Goal: Information Seeking & Learning: Learn about a topic

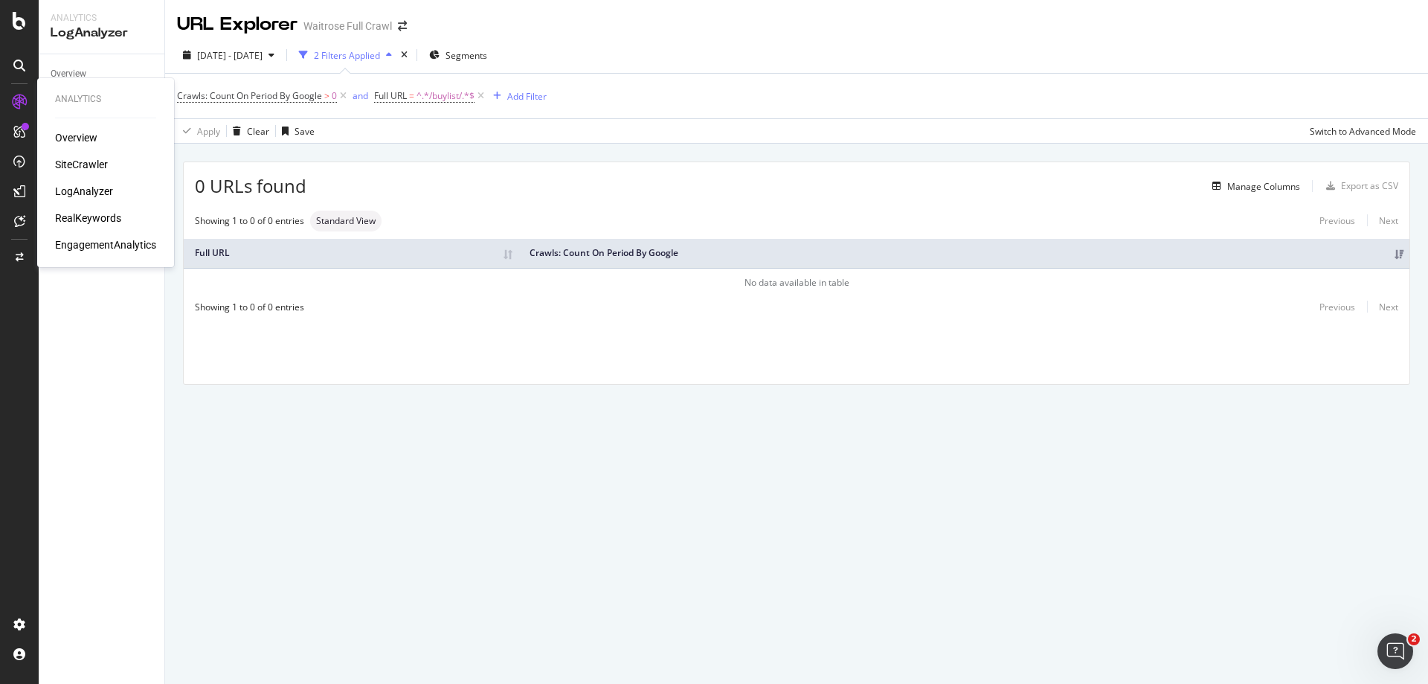
click at [94, 165] on div "SiteCrawler" at bounding box center [81, 164] width 53 height 15
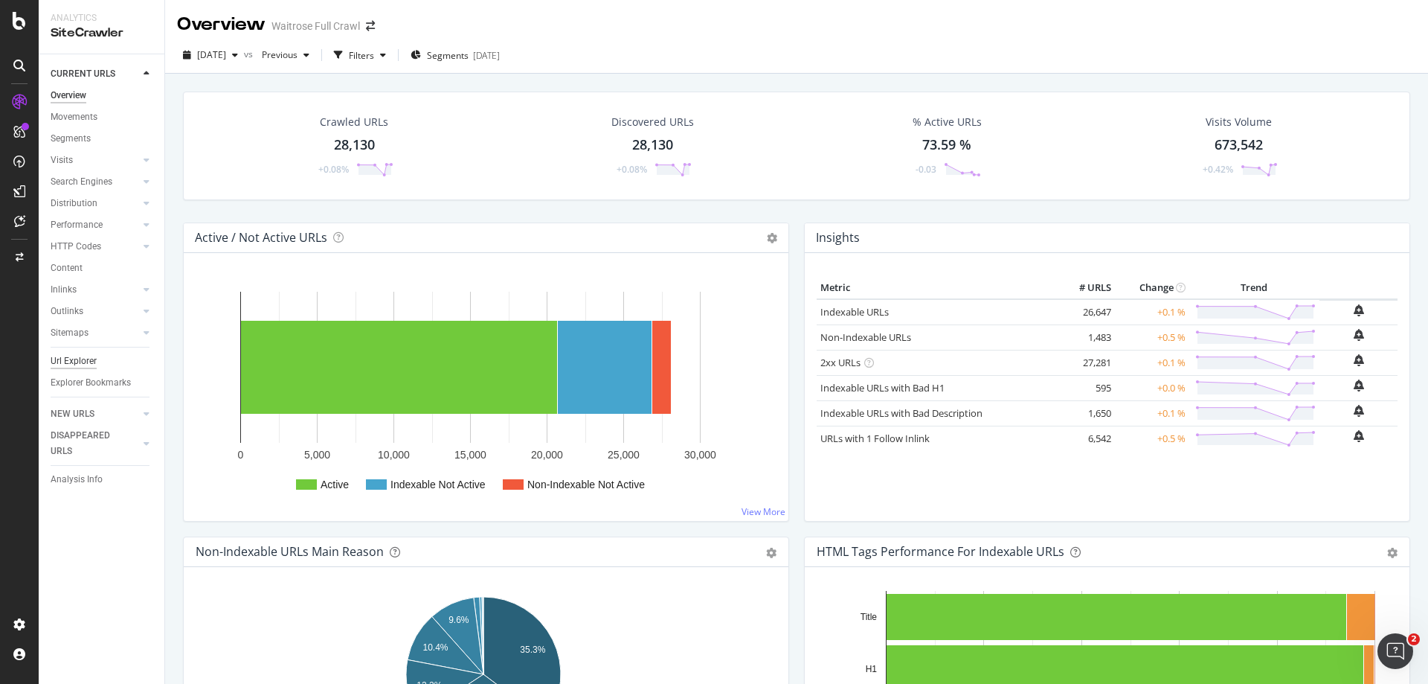
click at [76, 364] on div "Url Explorer" at bounding box center [74, 361] width 46 height 16
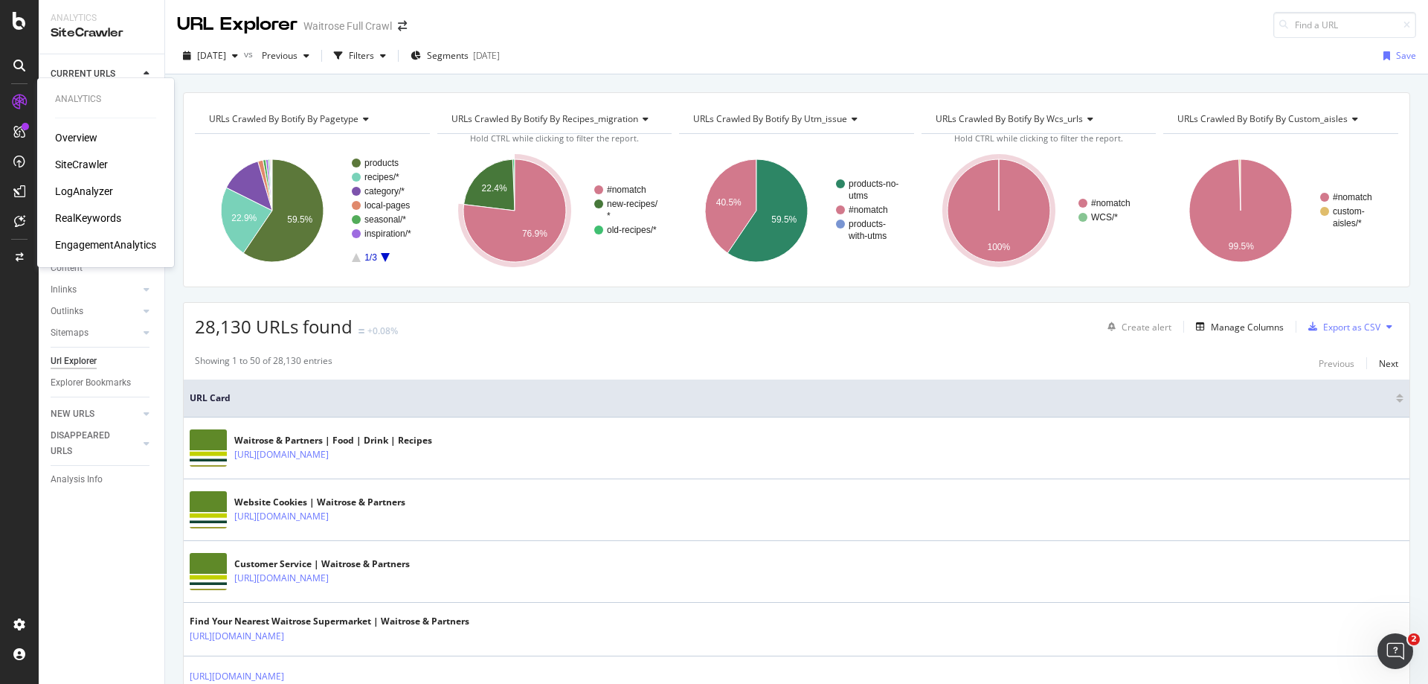
click at [86, 196] on div "LogAnalyzer" at bounding box center [84, 191] width 58 height 15
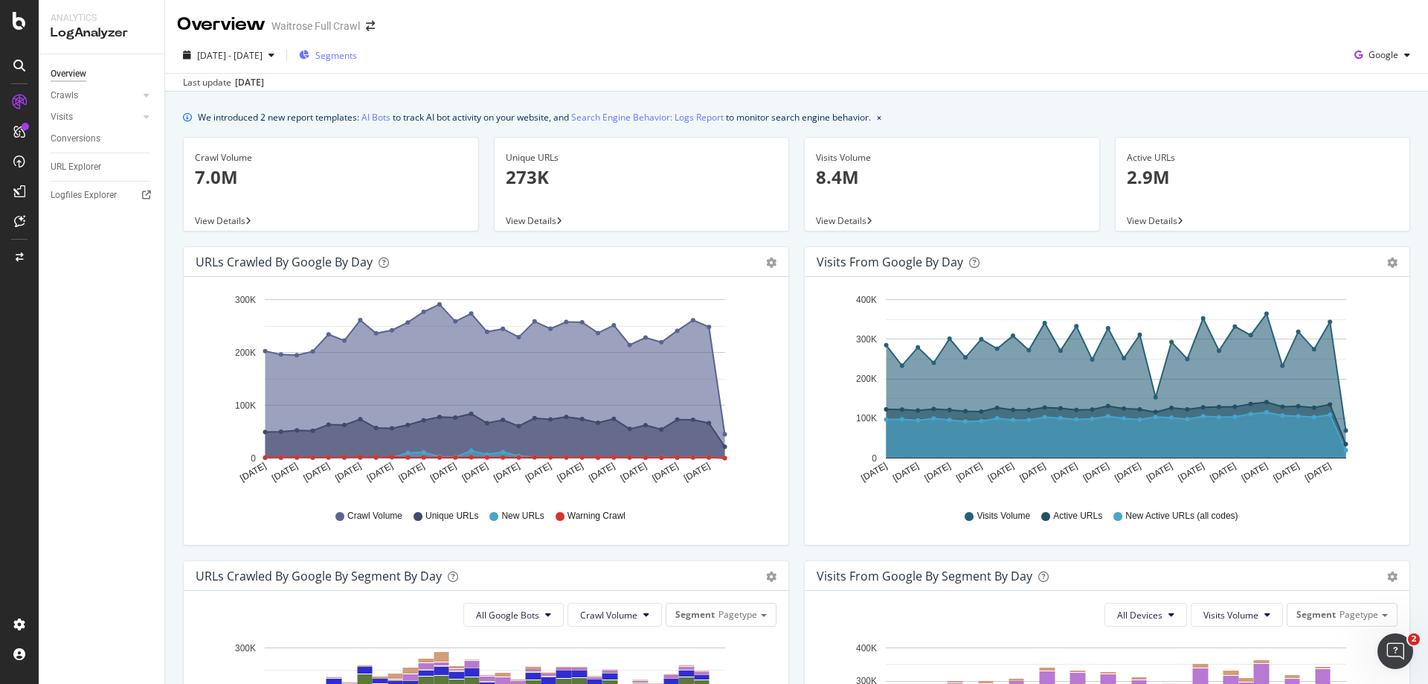
click at [357, 51] on span "Segments" at bounding box center [336, 55] width 42 height 13
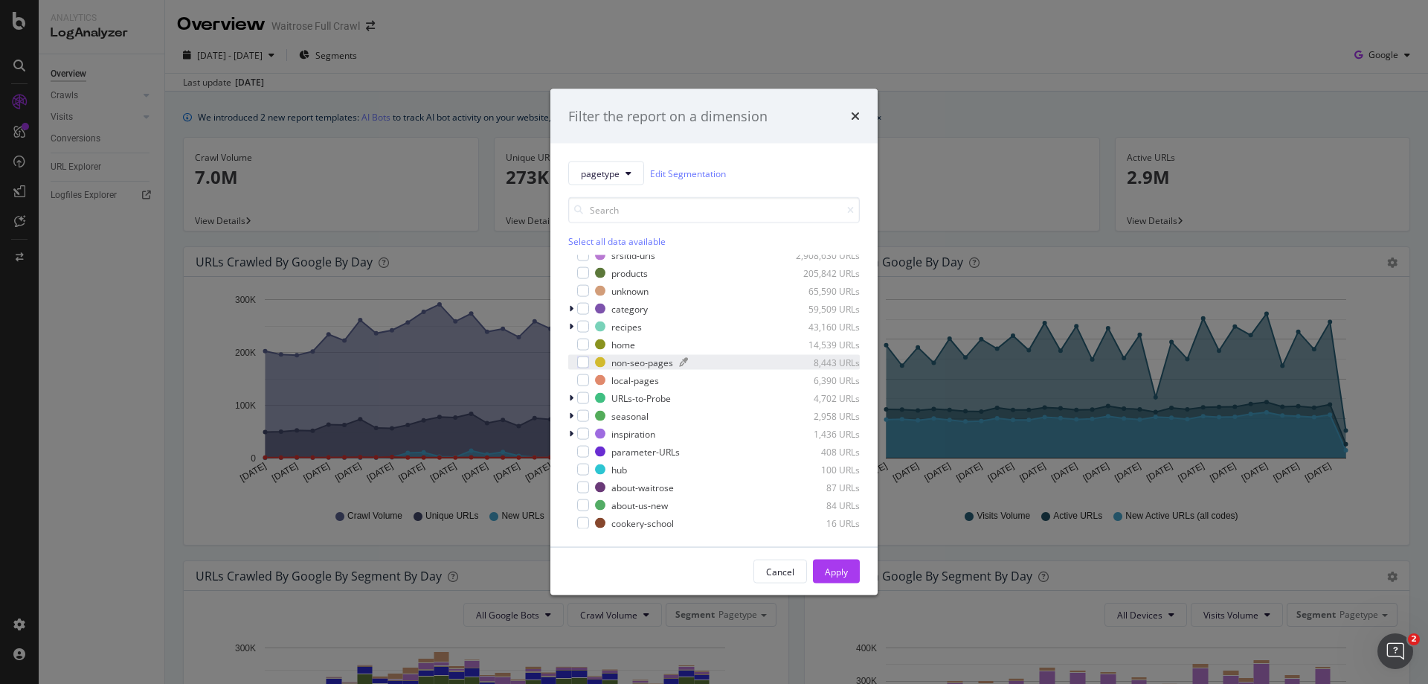
scroll to position [12, 0]
click at [588, 170] on span "pagetype" at bounding box center [600, 173] width 39 height 13
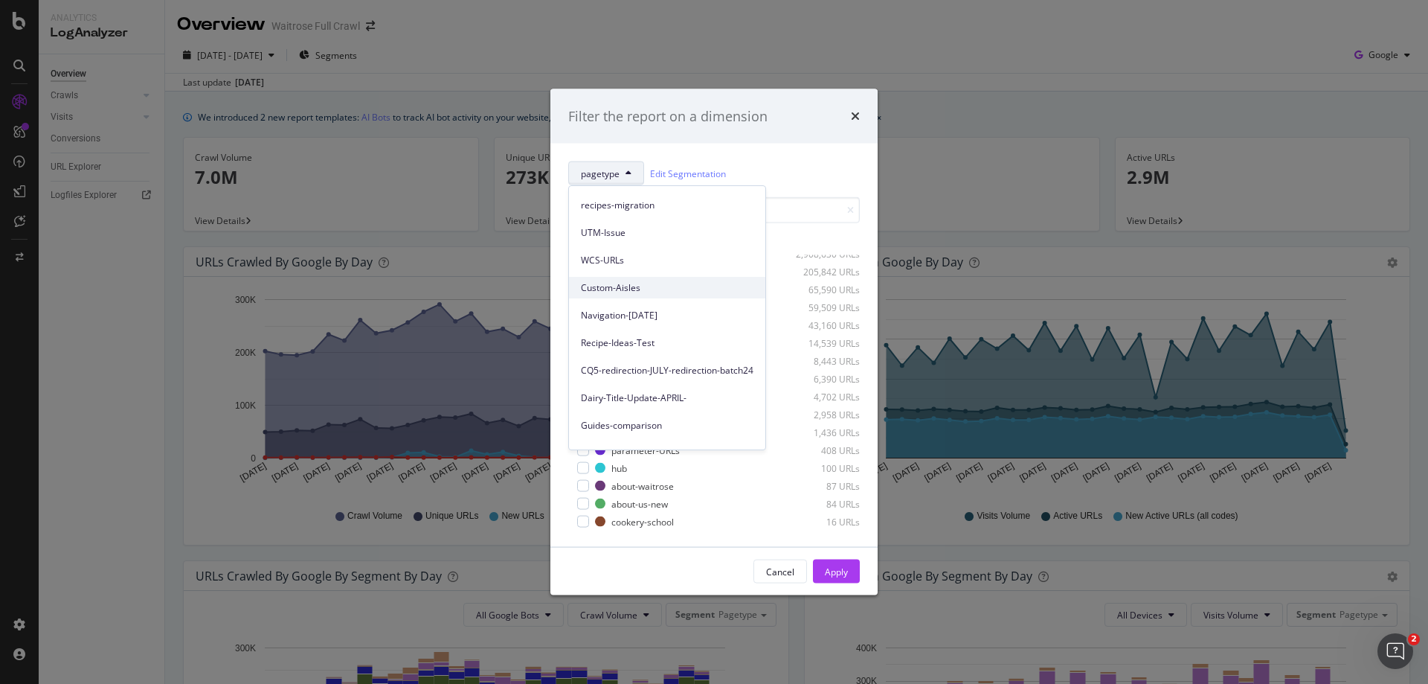
scroll to position [74, 0]
click at [638, 260] on span "Custom-Aisles" at bounding box center [667, 262] width 173 height 13
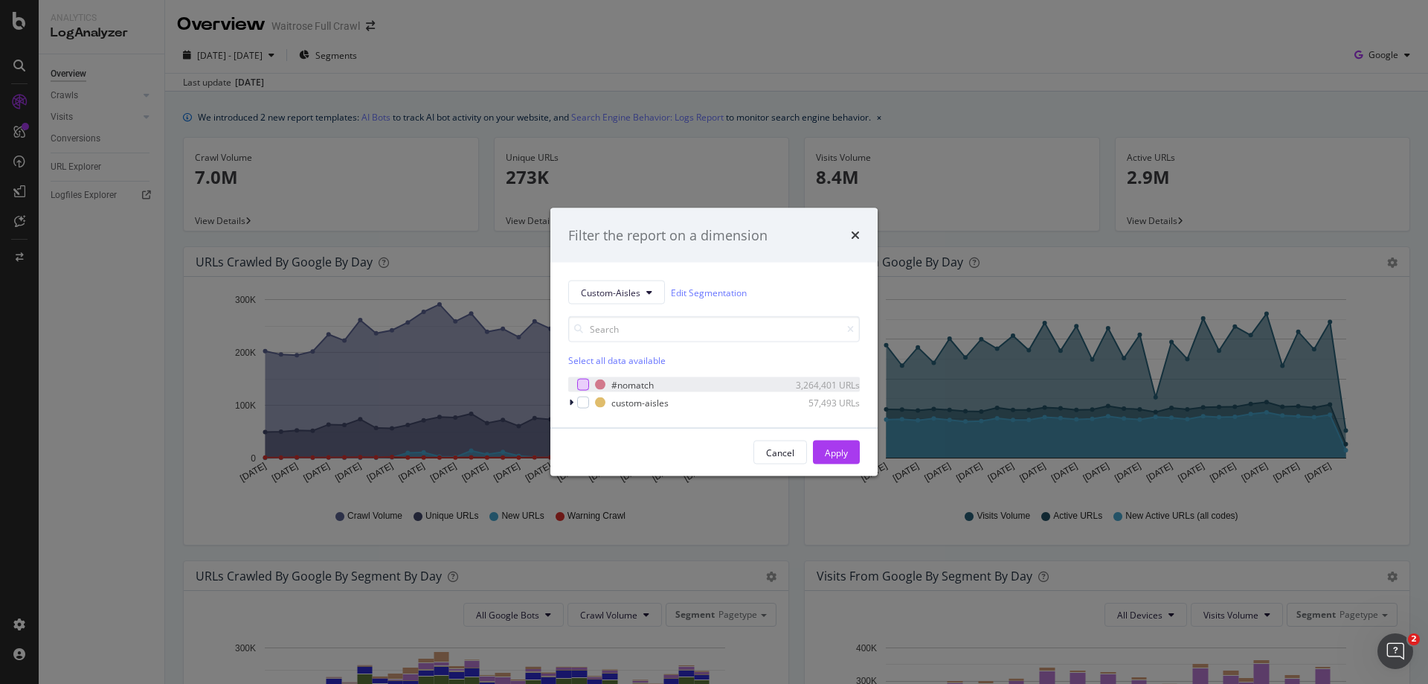
click at [586, 385] on div "modal" at bounding box center [583, 385] width 12 height 12
click at [586, 402] on div "modal" at bounding box center [583, 403] width 12 height 12
click at [571, 403] on icon "modal" at bounding box center [571, 402] width 4 height 9
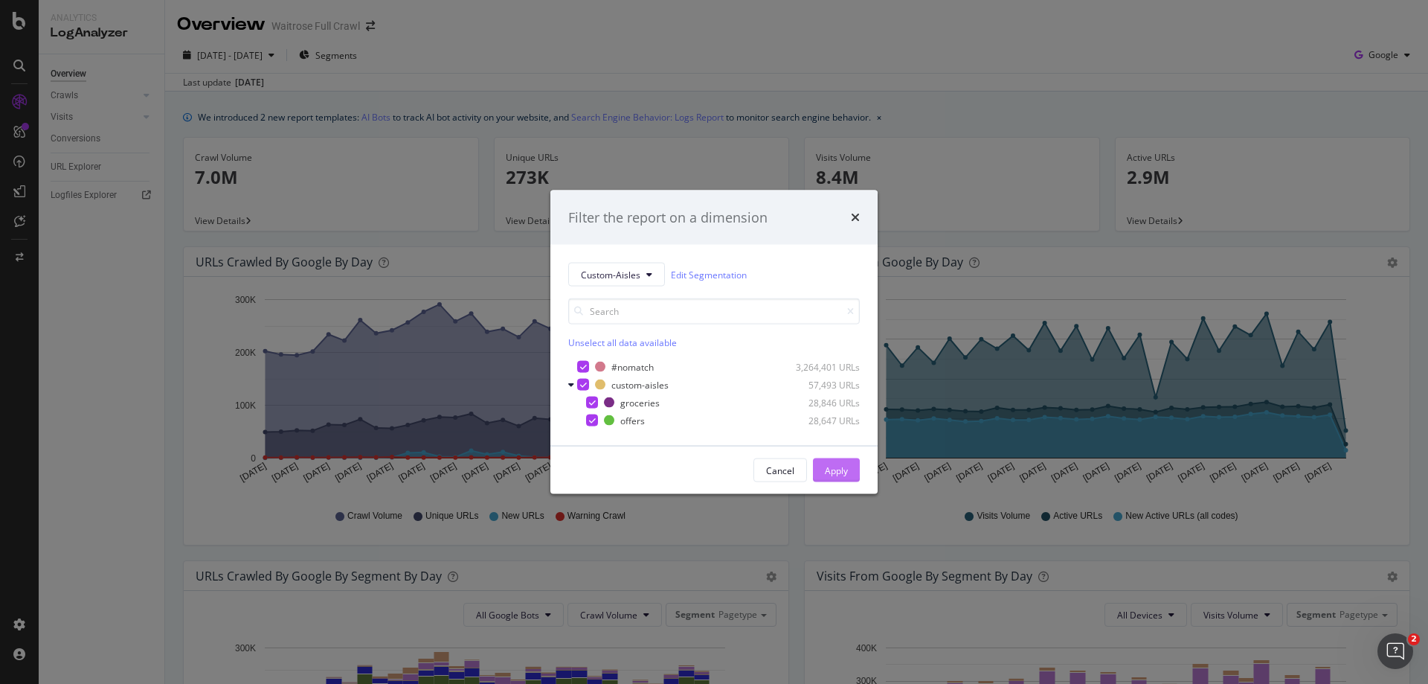
click at [850, 472] on button "Apply" at bounding box center [836, 470] width 47 height 24
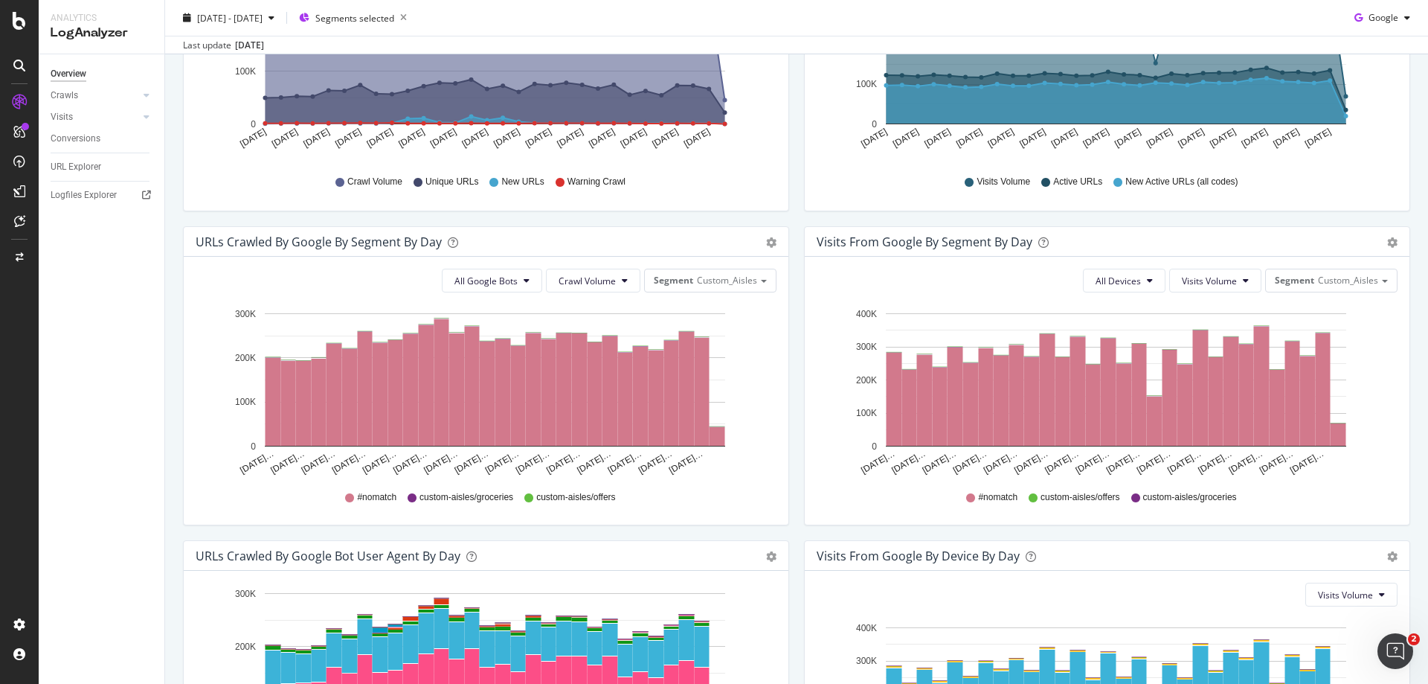
scroll to position [372, 0]
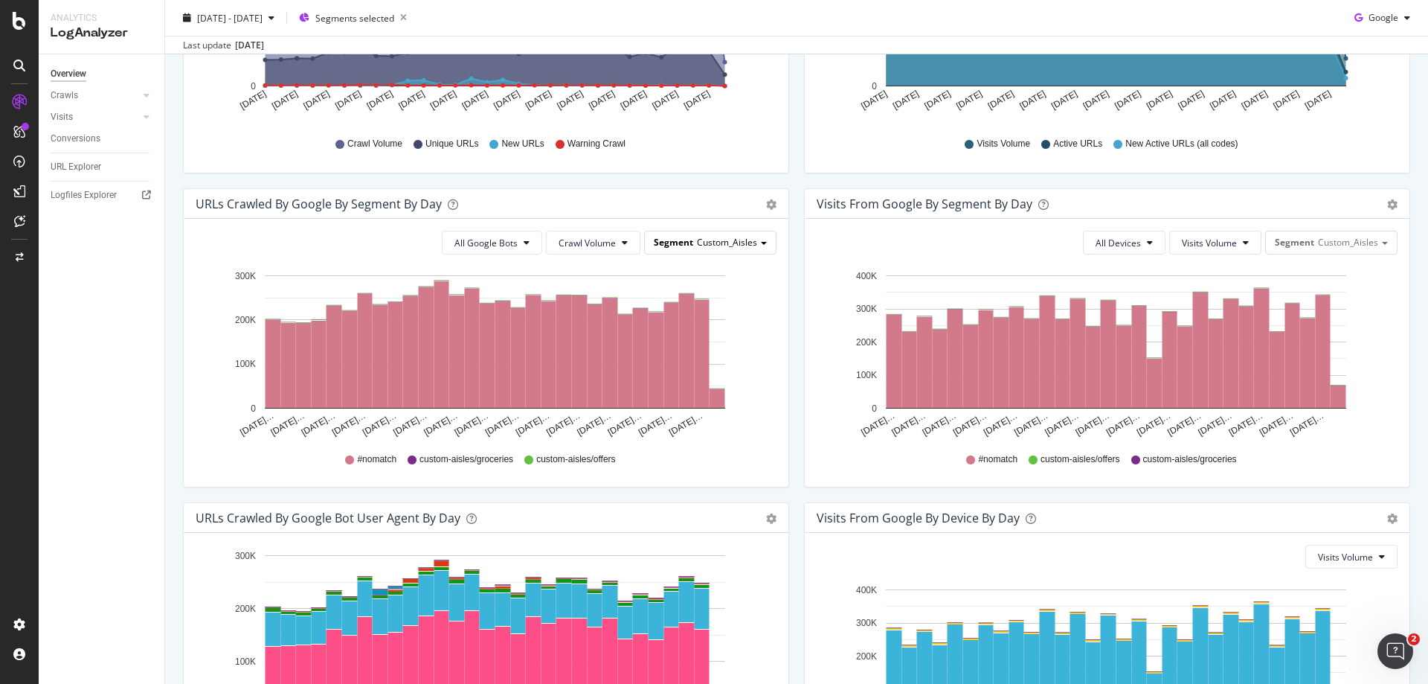
click at [697, 248] on span "Custom_Aisles" at bounding box center [727, 242] width 60 height 13
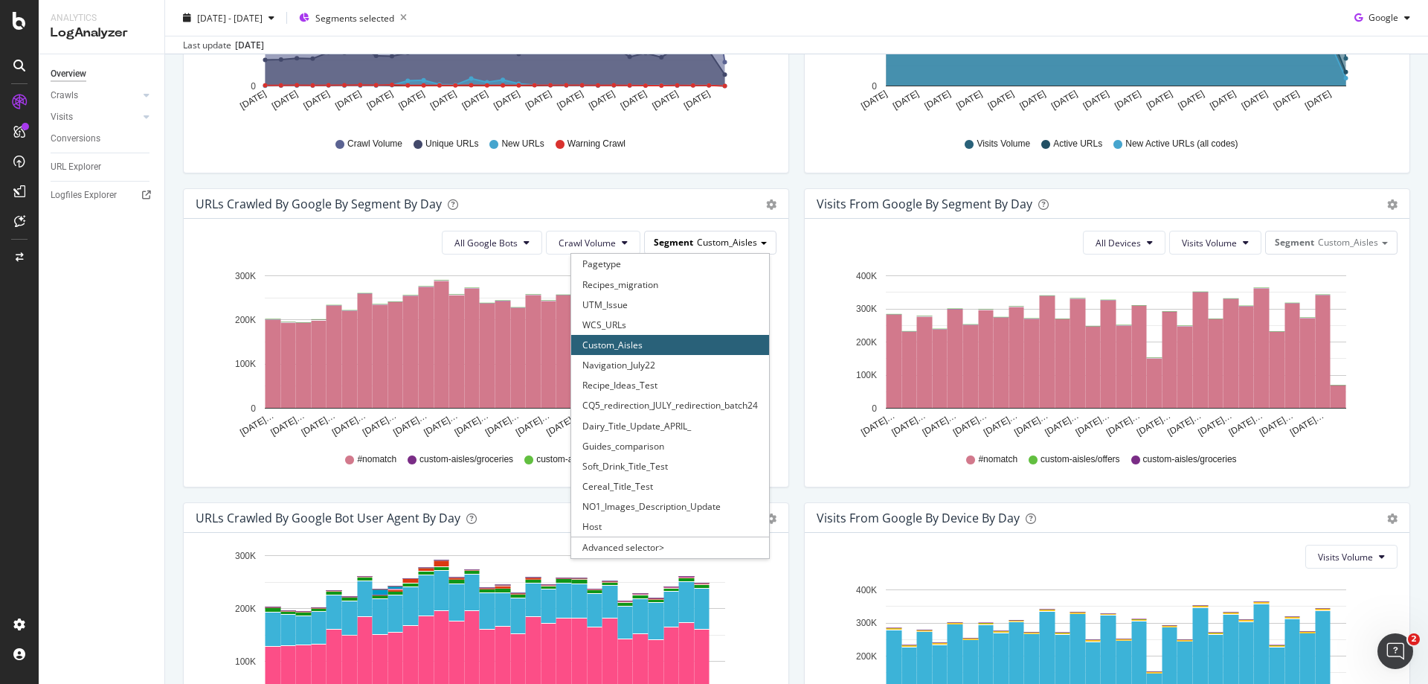
click at [697, 248] on span "Custom_Aisles" at bounding box center [727, 242] width 60 height 13
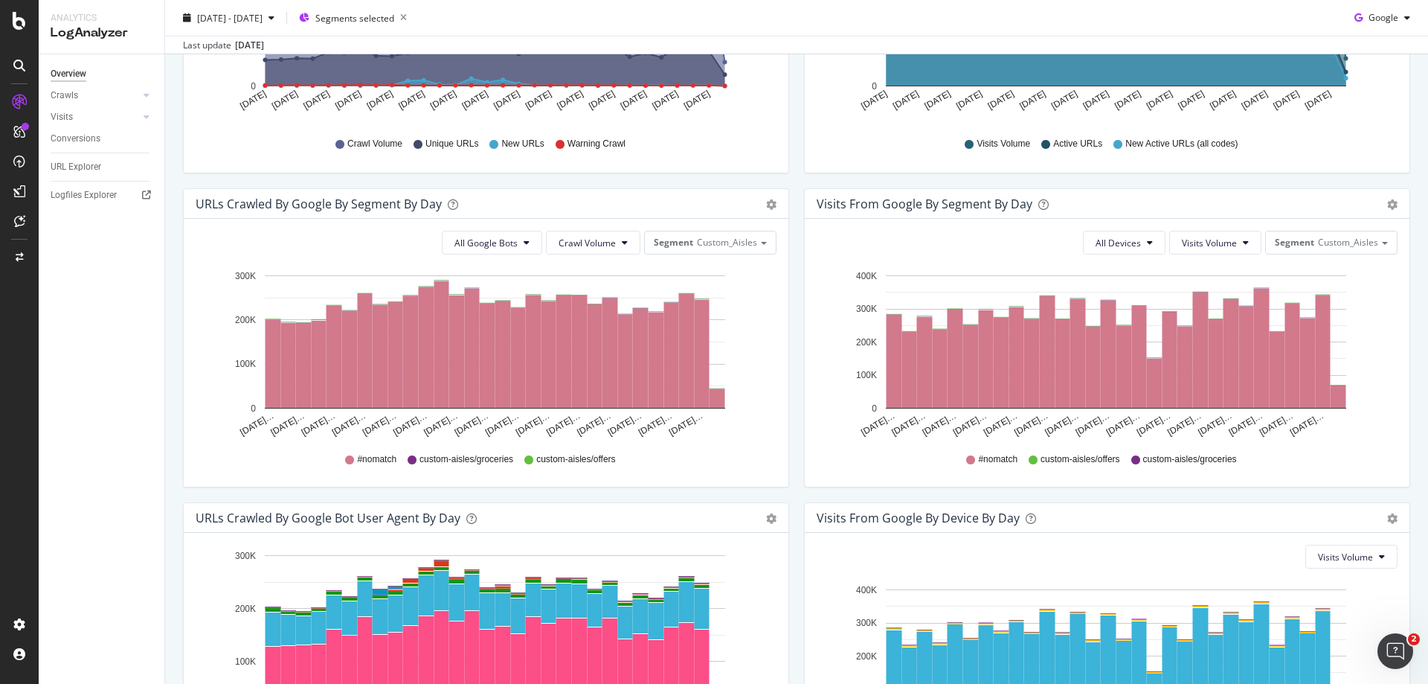
scroll to position [0, 0]
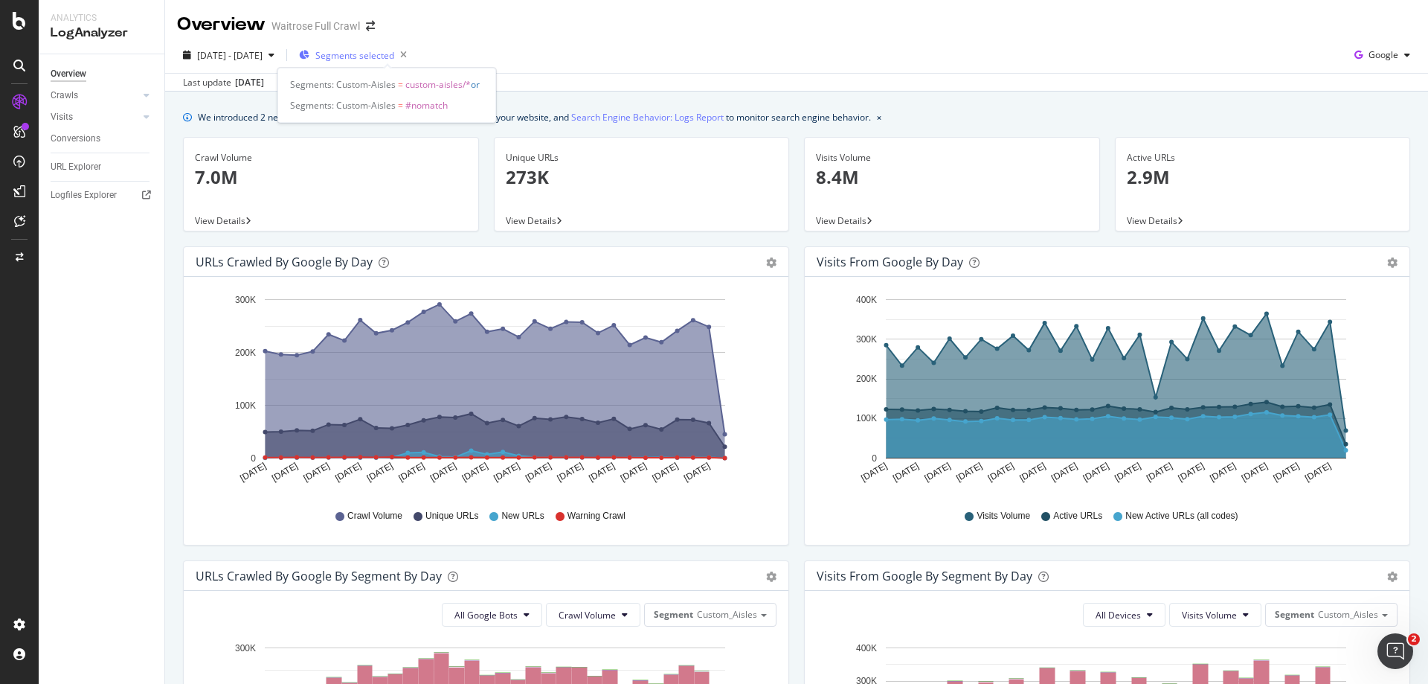
click at [388, 57] on span "Segments selected" at bounding box center [354, 55] width 79 height 13
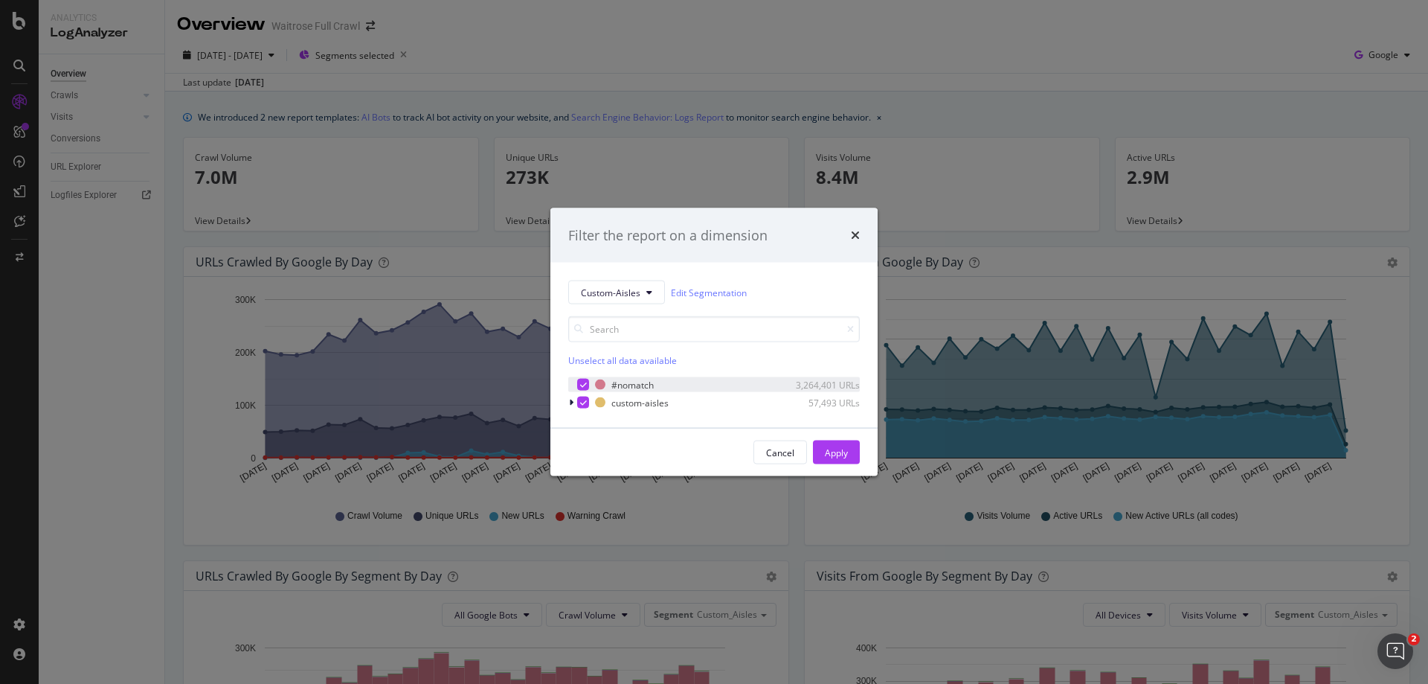
click at [585, 381] on icon "modal" at bounding box center [583, 384] width 7 height 7
click at [823, 452] on button "Apply" at bounding box center [836, 452] width 47 height 24
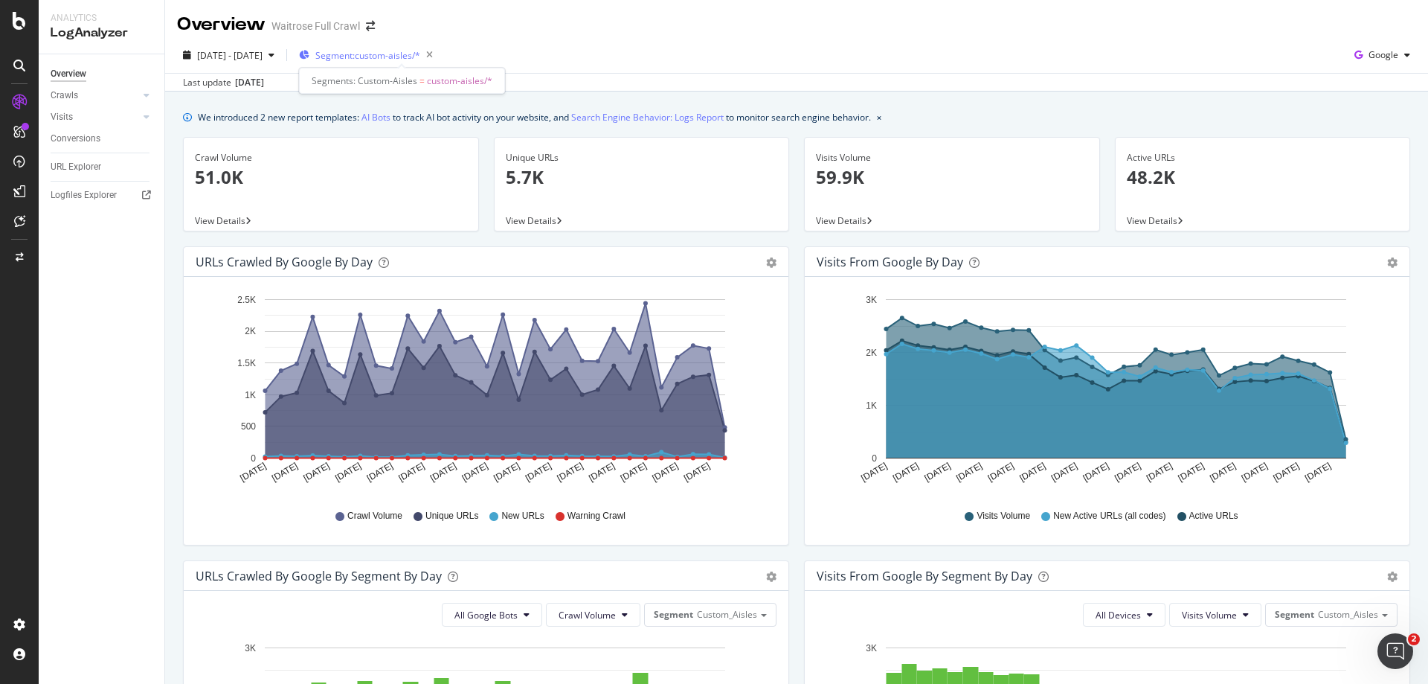
click at [411, 50] on span "Segment: custom-aisles/*" at bounding box center [367, 55] width 105 height 13
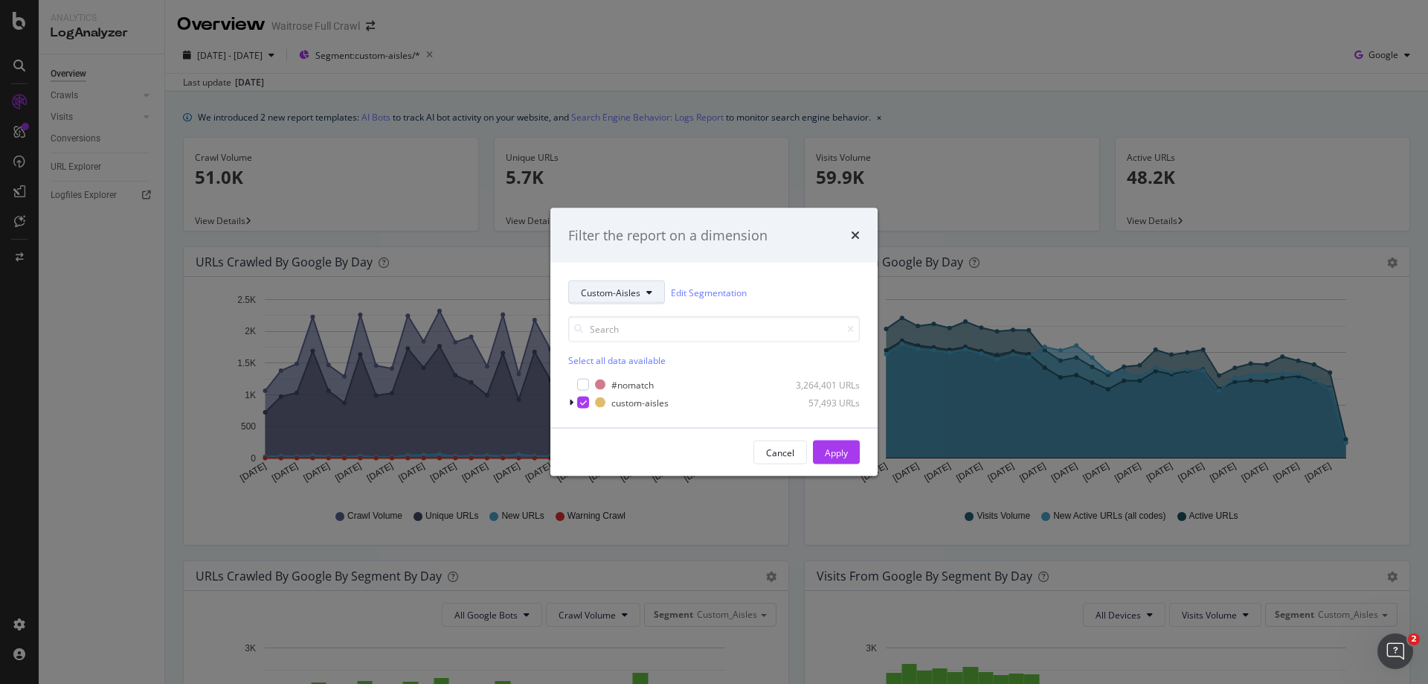
click at [626, 288] on span "Custom-Aisles" at bounding box center [611, 292] width 60 height 13
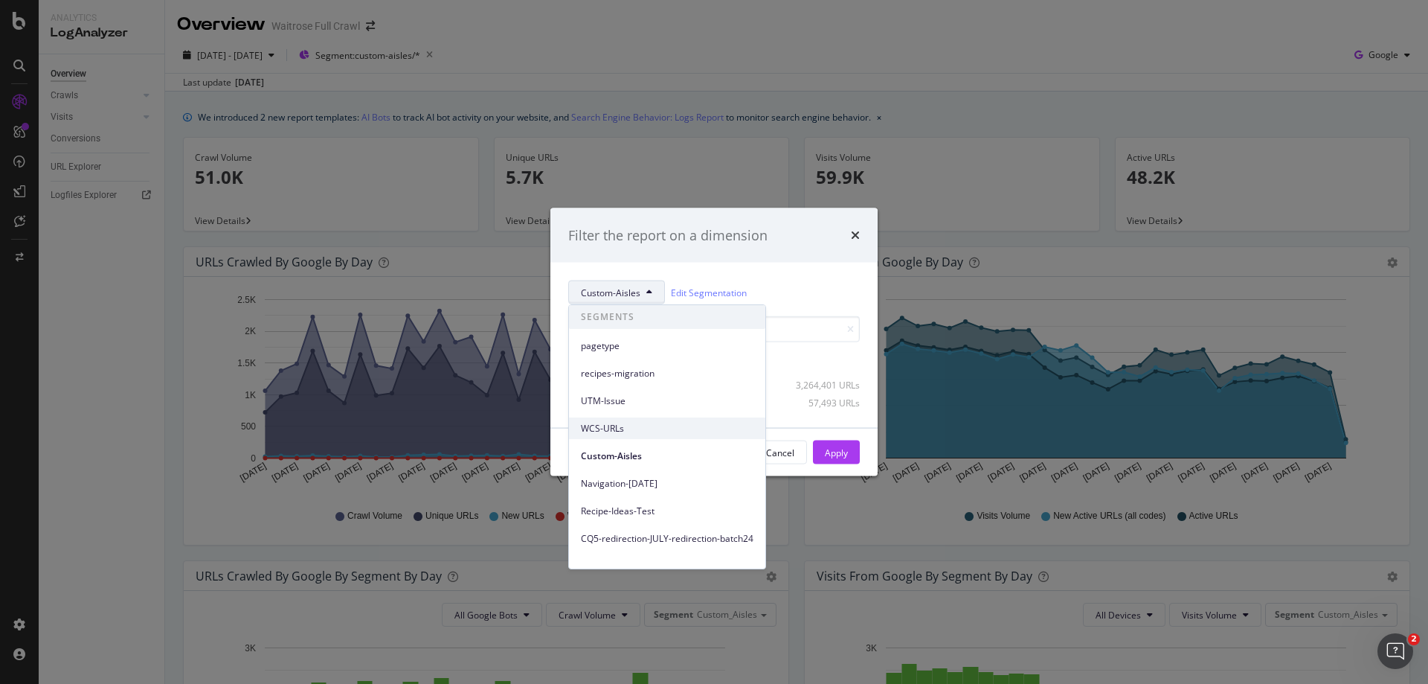
click at [612, 426] on span "WCS-URLs" at bounding box center [667, 428] width 173 height 13
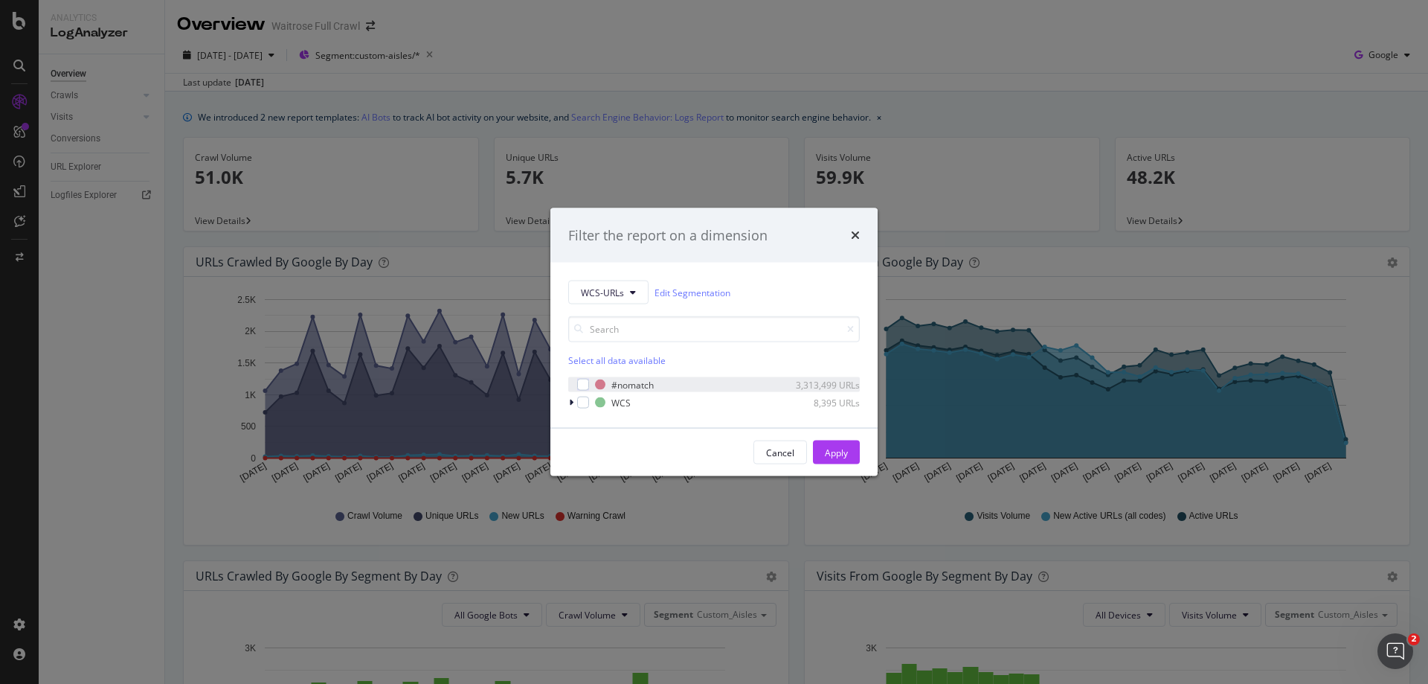
click at [589, 385] on div "#nomatch 3,313,499 URLs" at bounding box center [714, 384] width 292 height 15
click at [587, 402] on div "modal" at bounding box center [583, 403] width 12 height 12
click at [844, 459] on div "Apply" at bounding box center [836, 452] width 23 height 22
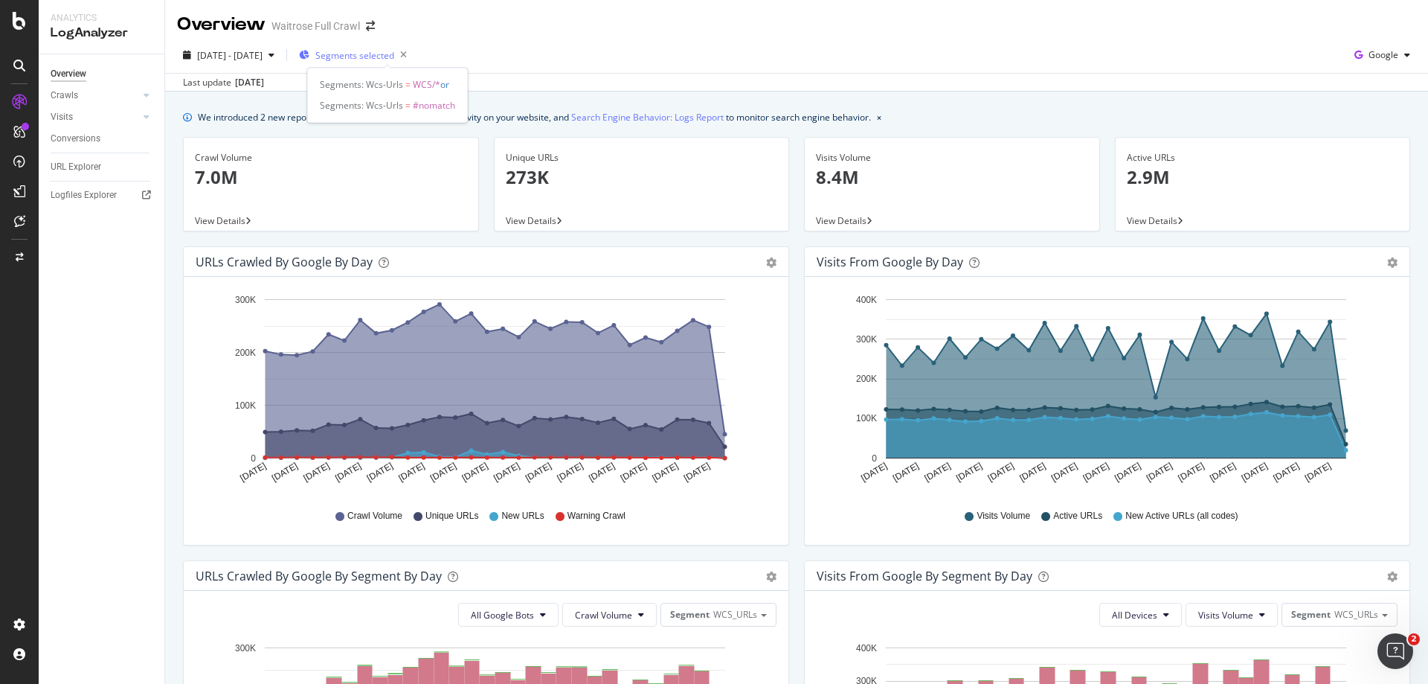
click at [394, 61] on span "Segments selected" at bounding box center [354, 55] width 79 height 13
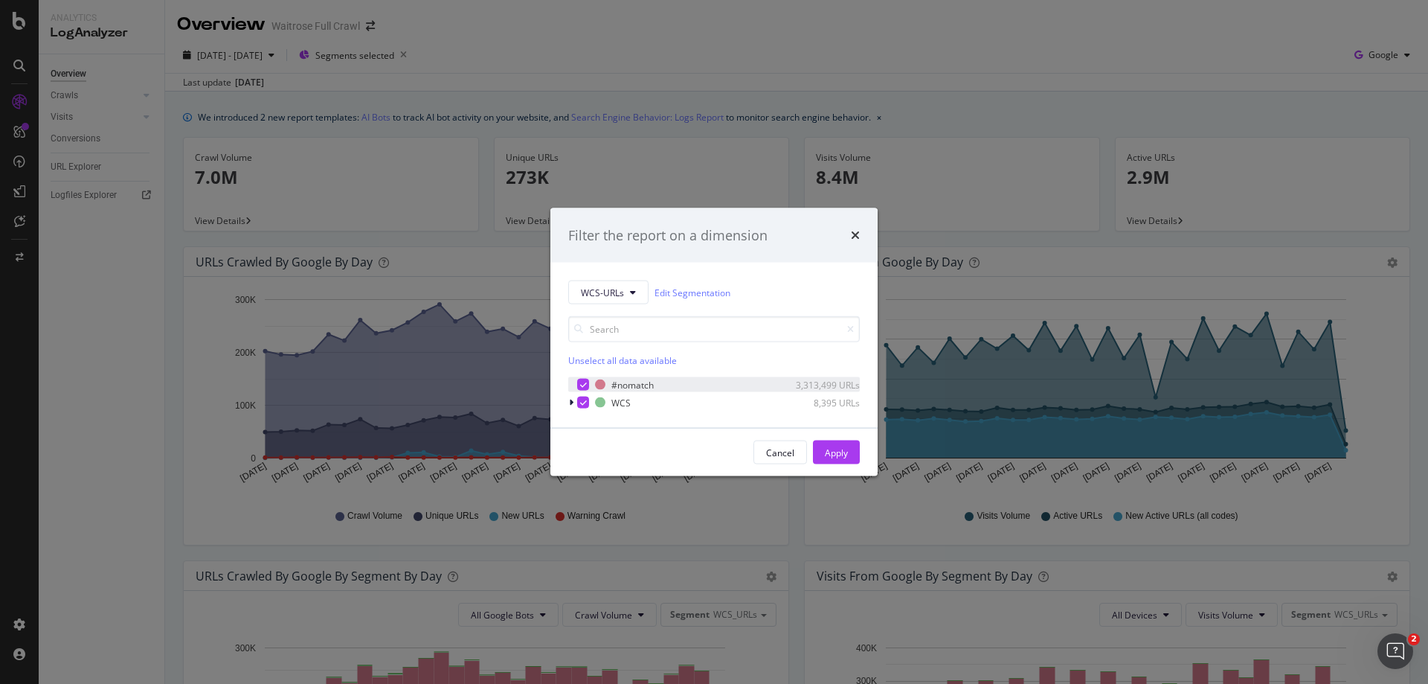
click at [584, 382] on icon "modal" at bounding box center [583, 384] width 7 height 7
click at [854, 454] on button "Apply" at bounding box center [836, 452] width 47 height 24
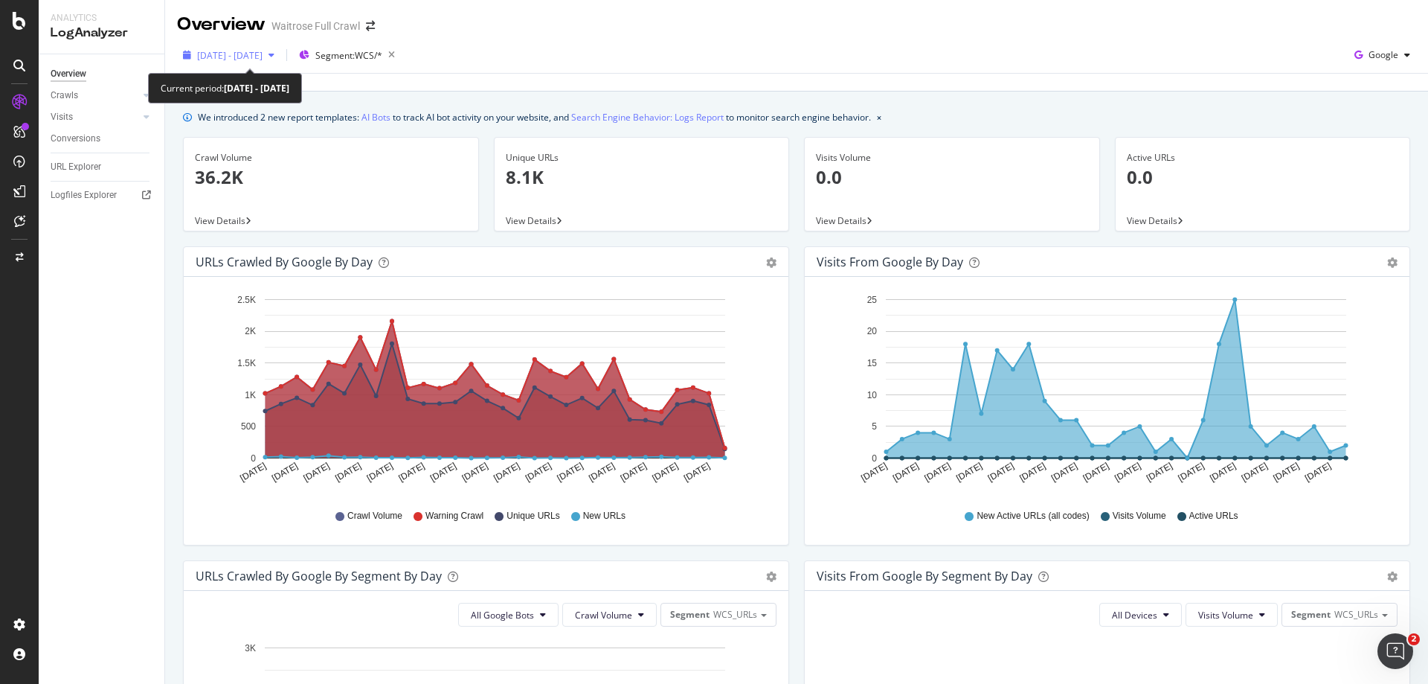
click at [263, 55] on span "[DATE] - [DATE]" at bounding box center [229, 55] width 65 height 13
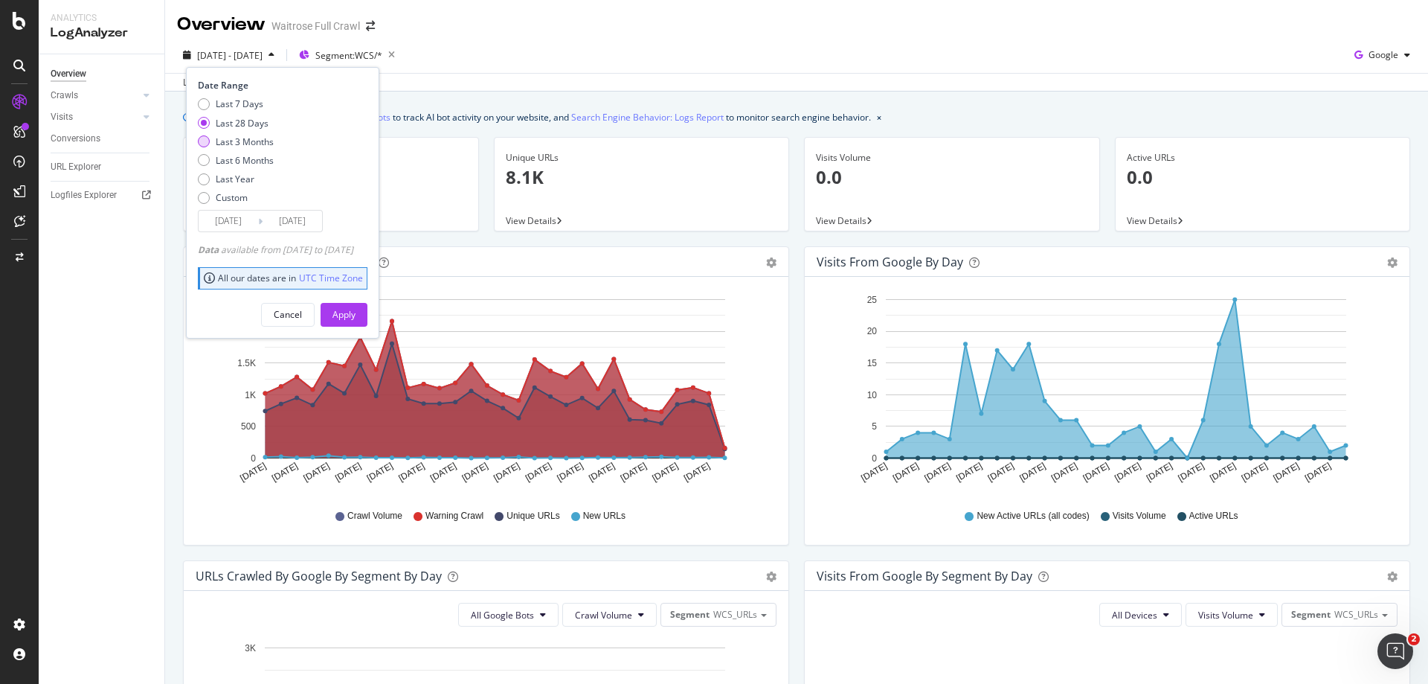
click at [205, 141] on div "Last 3 Months" at bounding box center [204, 141] width 12 height 12
click at [208, 158] on div "Last 6 Months" at bounding box center [204, 160] width 12 height 12
type input "[DATE]"
click at [356, 316] on div "Apply" at bounding box center [344, 314] width 23 height 13
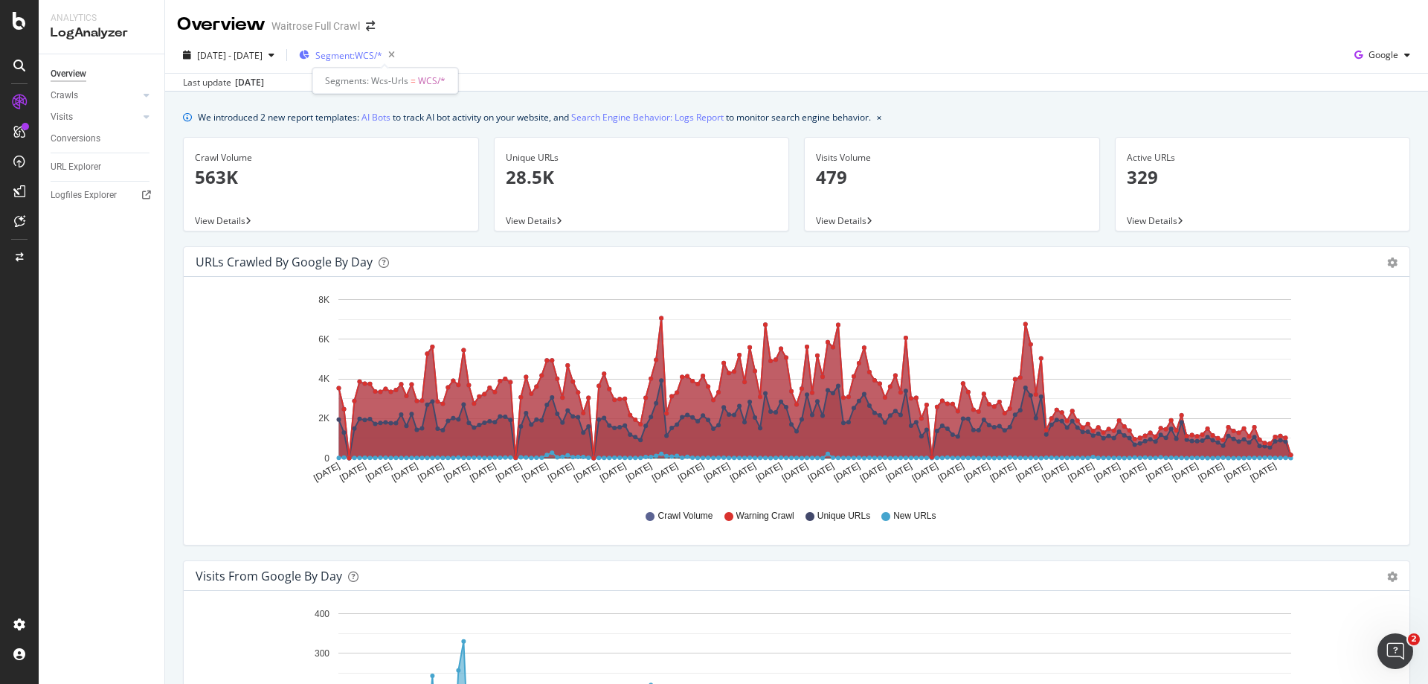
click at [382, 57] on span "Segment: WCS/*" at bounding box center [348, 55] width 67 height 13
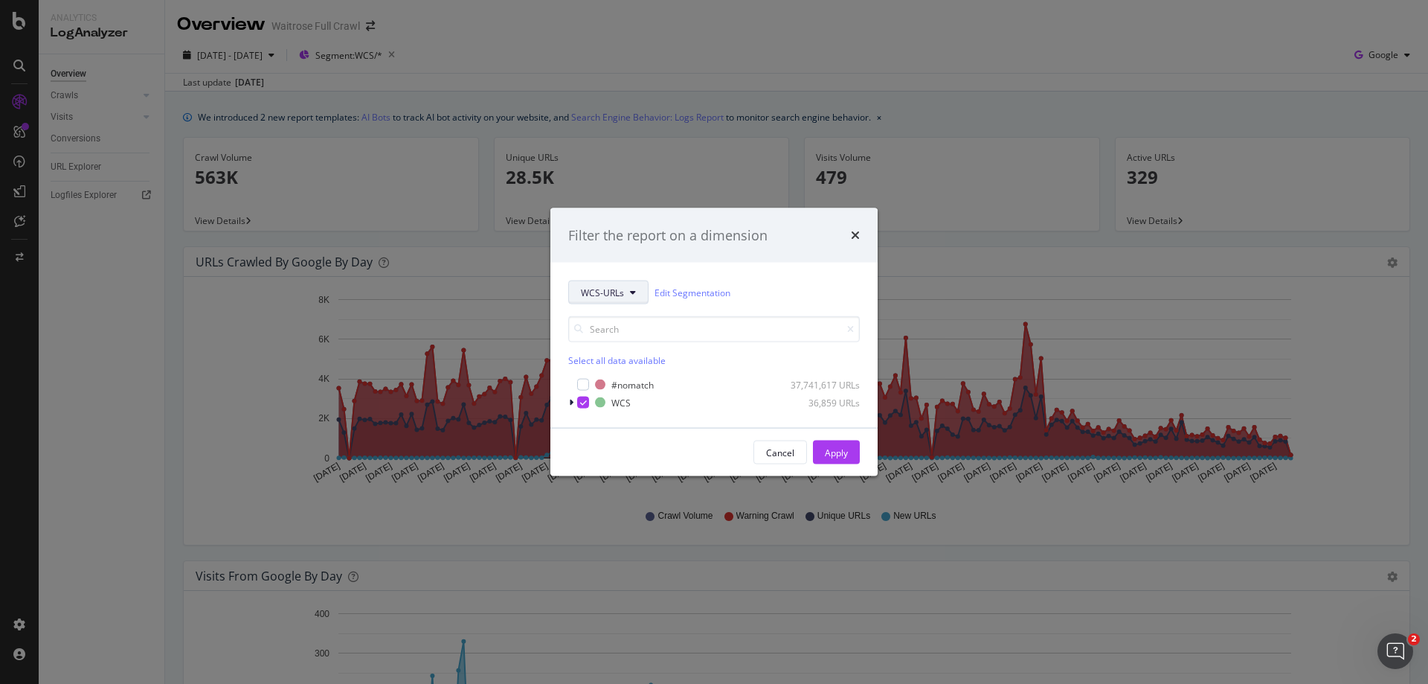
click at [586, 296] on span "WCS-URLs" at bounding box center [602, 292] width 43 height 13
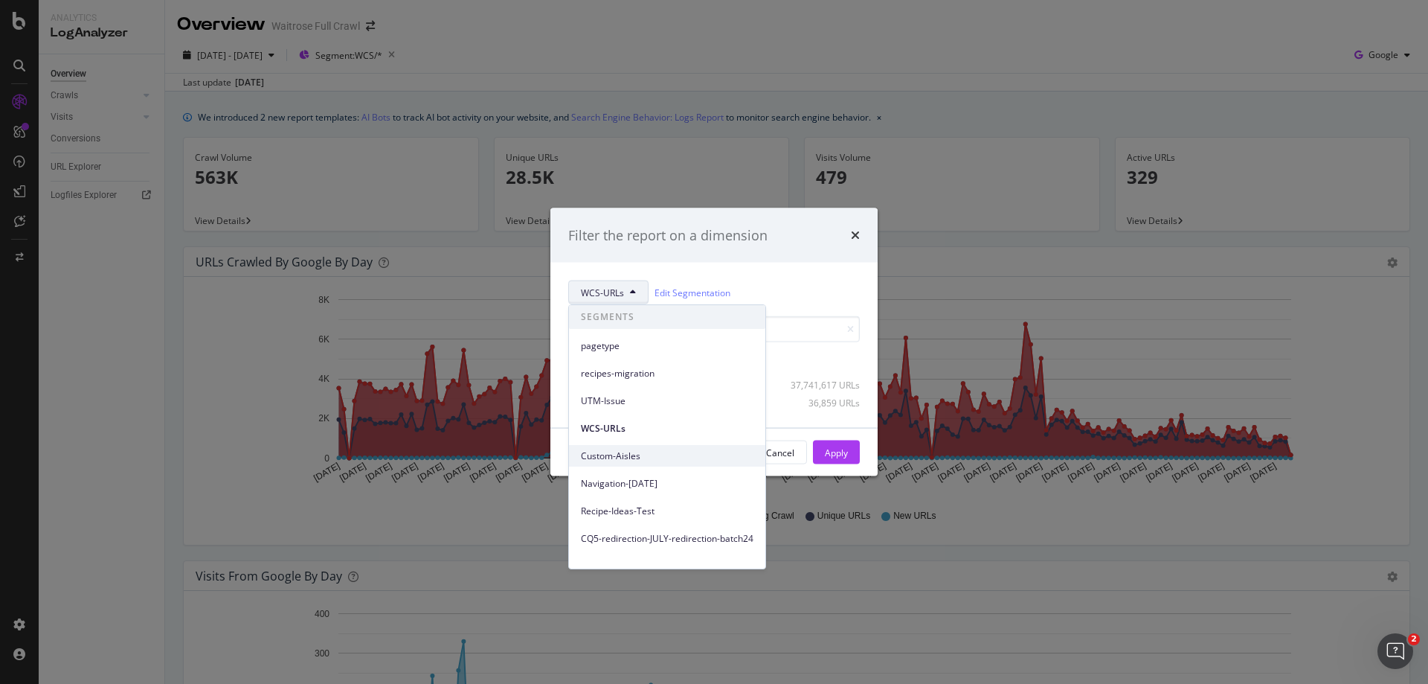
click at [635, 457] on span "Custom-Aisles" at bounding box center [667, 455] width 173 height 13
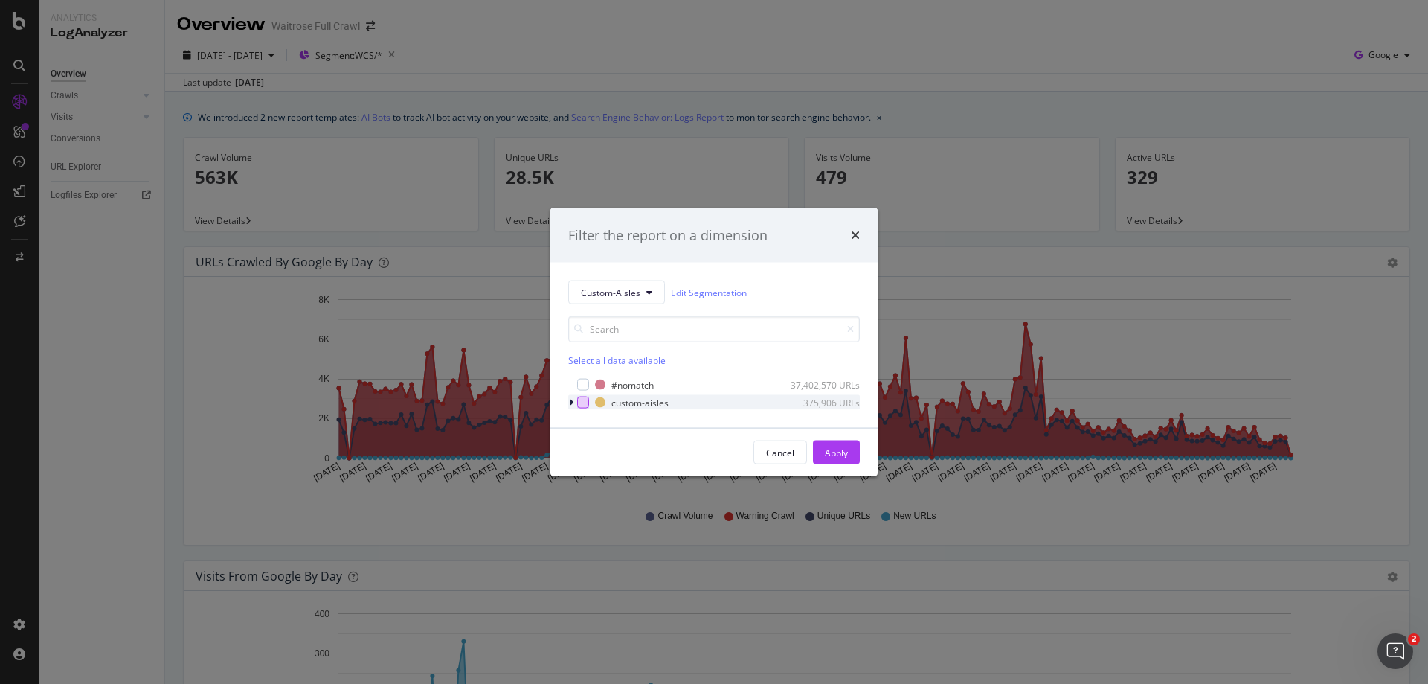
click at [586, 401] on div "modal" at bounding box center [583, 403] width 12 height 12
click at [844, 449] on div "Apply" at bounding box center [836, 452] width 23 height 13
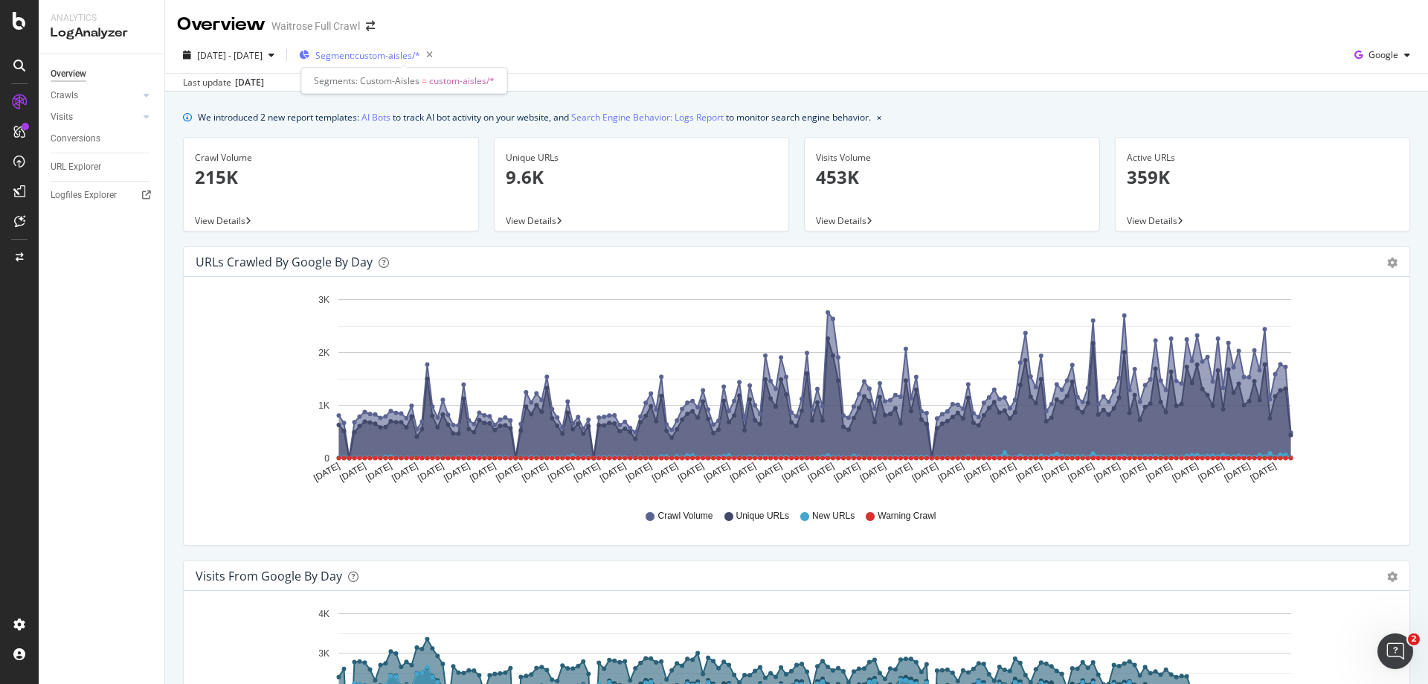
click at [416, 54] on span "Segment: custom-aisles/*" at bounding box center [367, 55] width 105 height 13
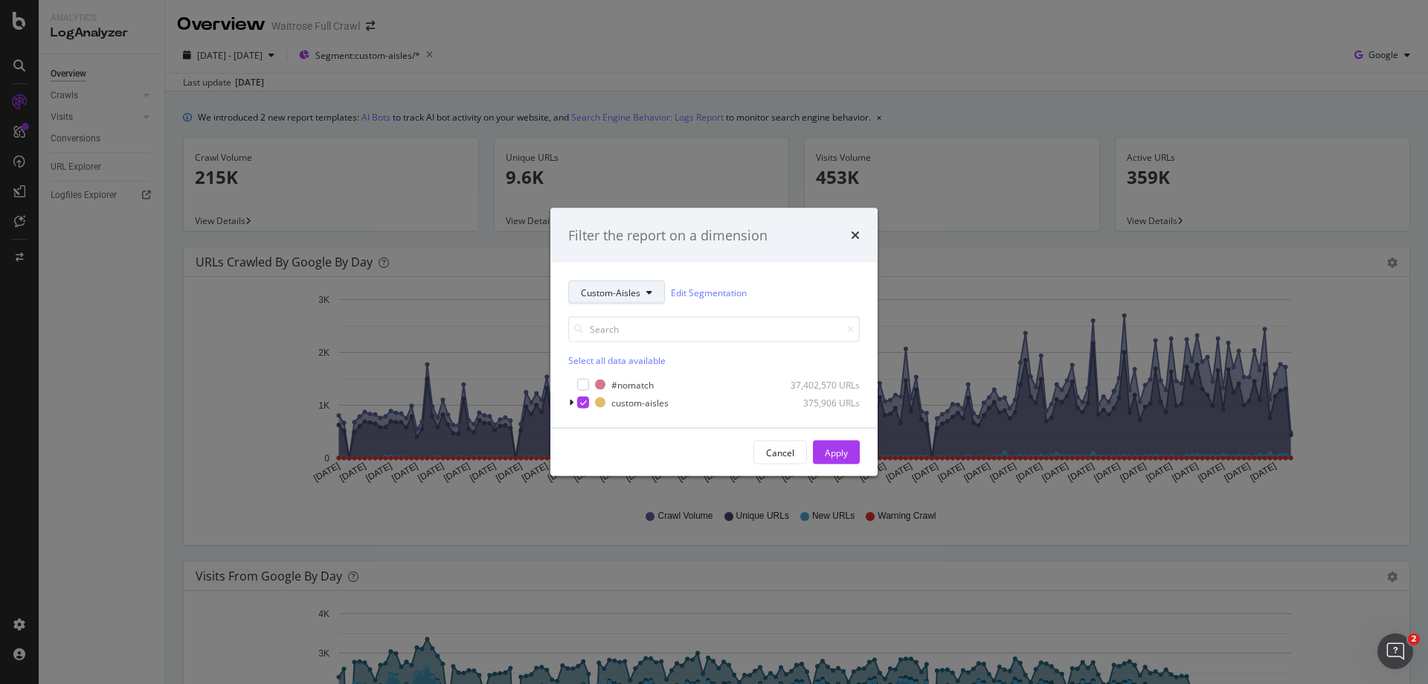
click at [597, 285] on button "Custom-Aisles" at bounding box center [616, 292] width 97 height 24
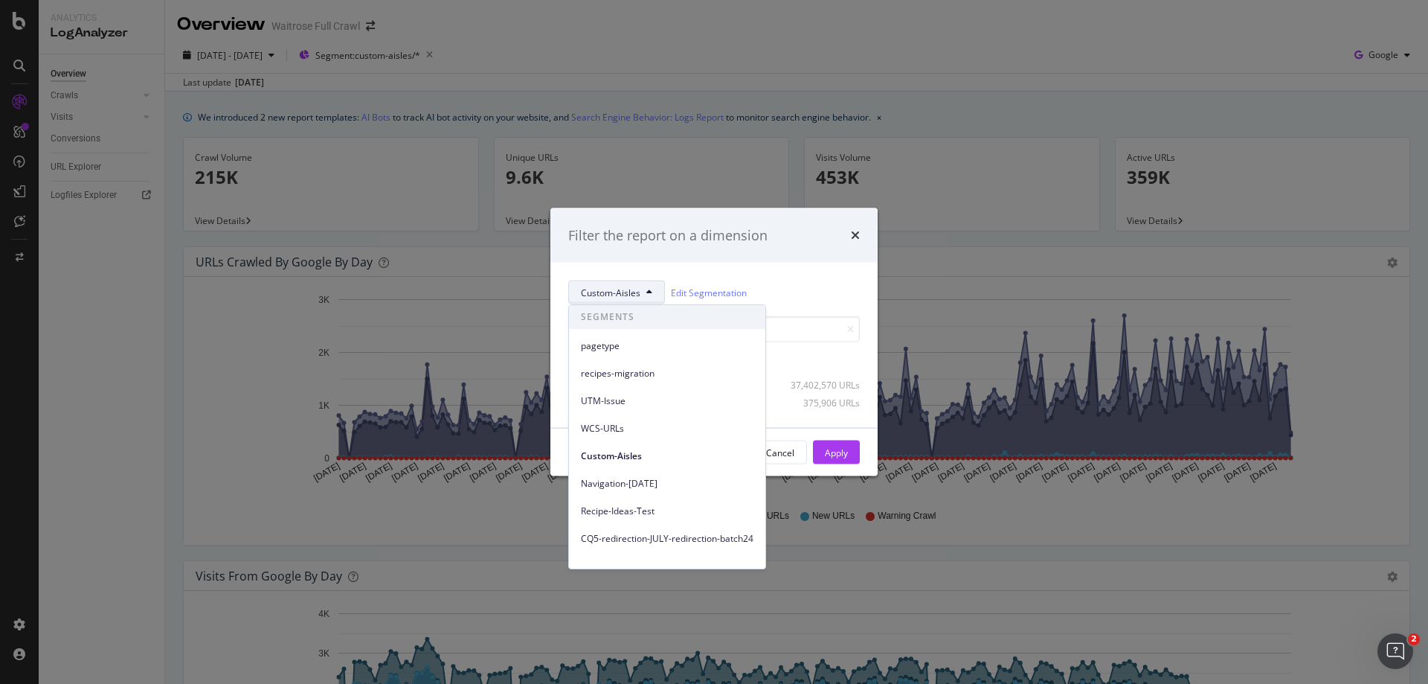
click at [949, 242] on div "Filter the report on a dimension Custom-Aisles Edit Segmentation Select all dat…" at bounding box center [714, 342] width 1428 height 684
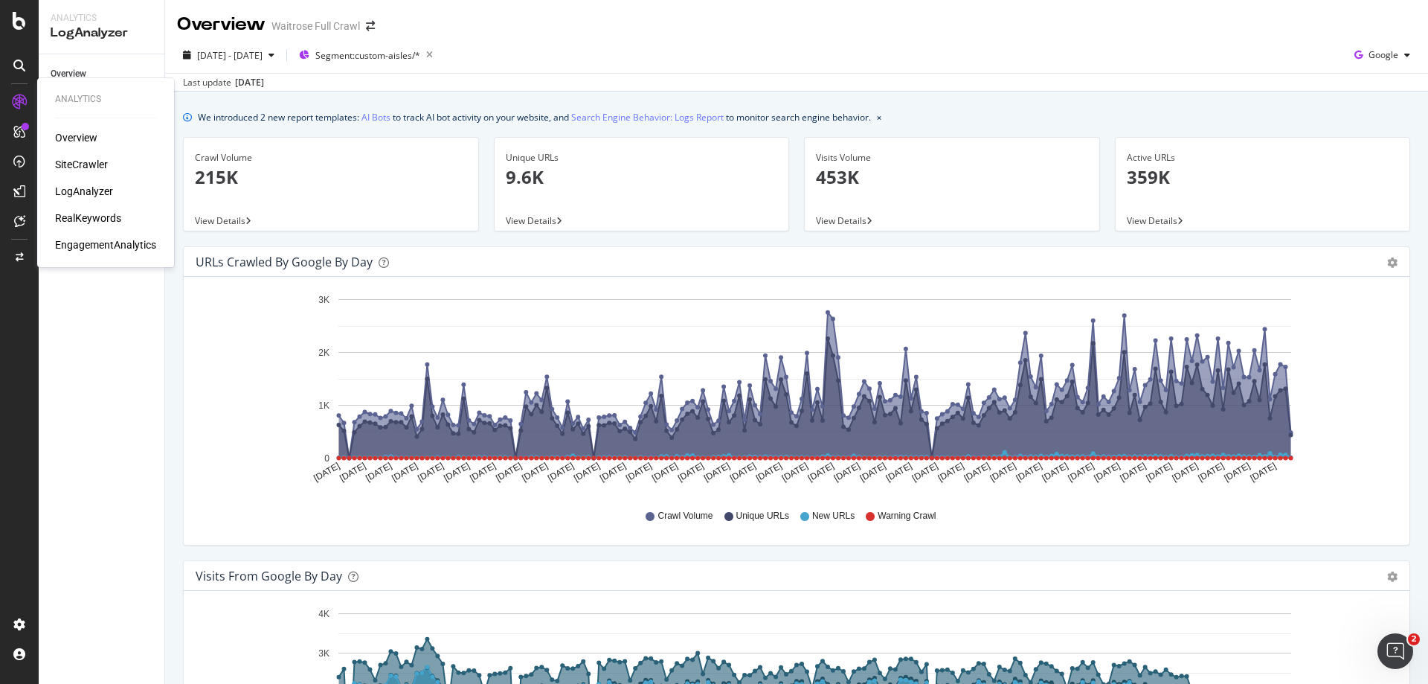
click at [77, 160] on div "SiteCrawler" at bounding box center [81, 164] width 53 height 15
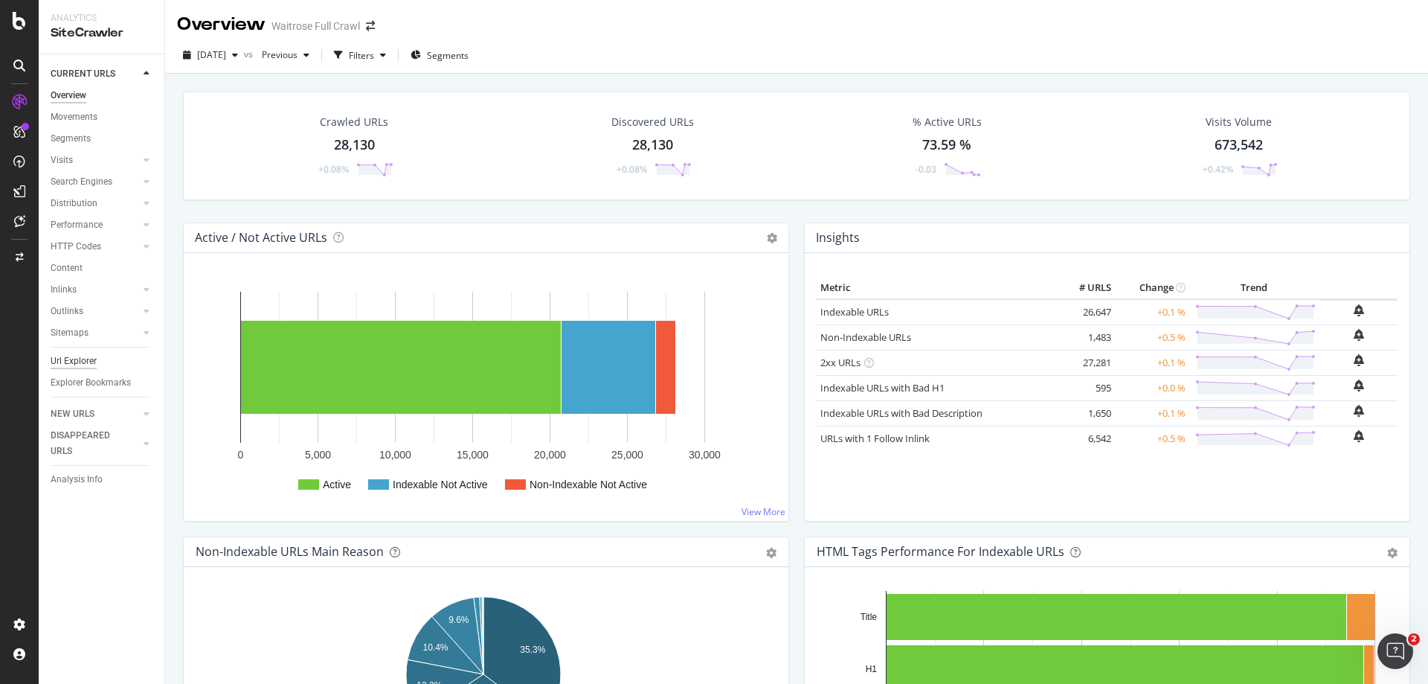
click at [65, 353] on div "Url Explorer" at bounding box center [74, 361] width 46 height 16
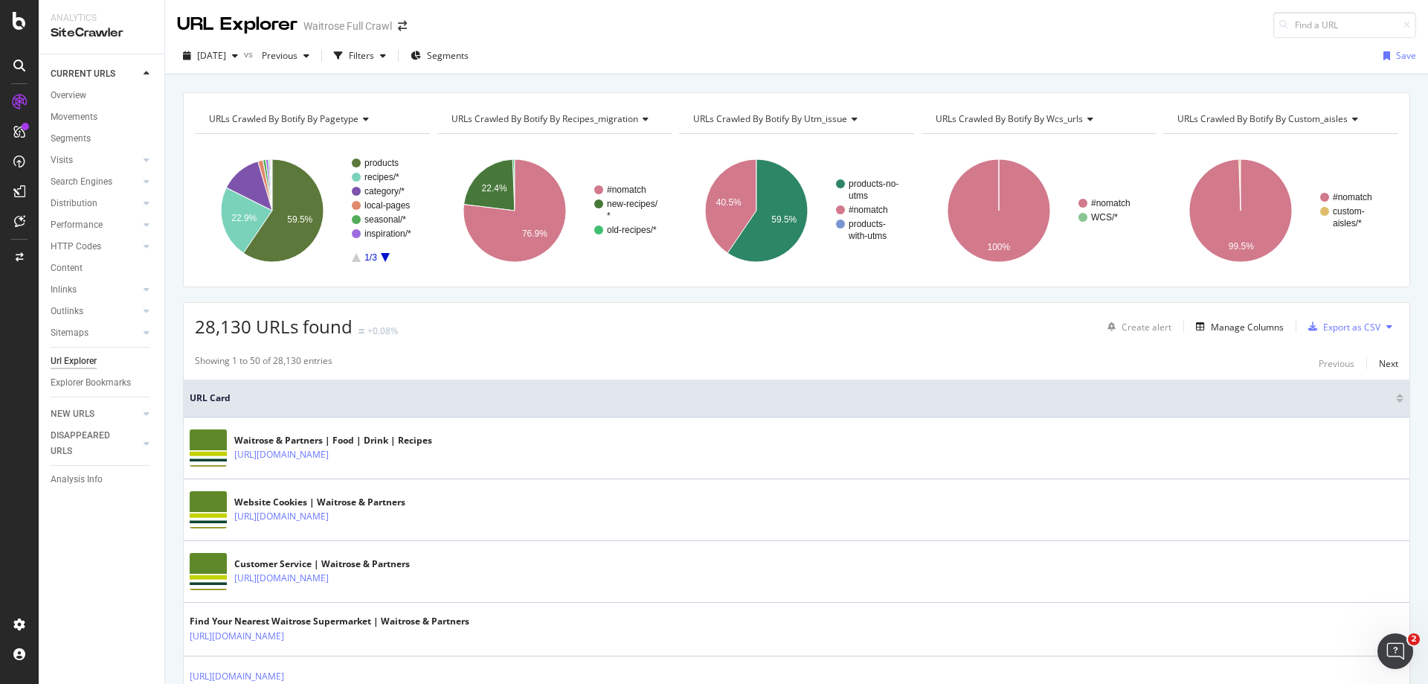
click at [1308, 112] on div "URLs Crawled By Botify By custom_aisles" at bounding box center [1280, 119] width 211 height 24
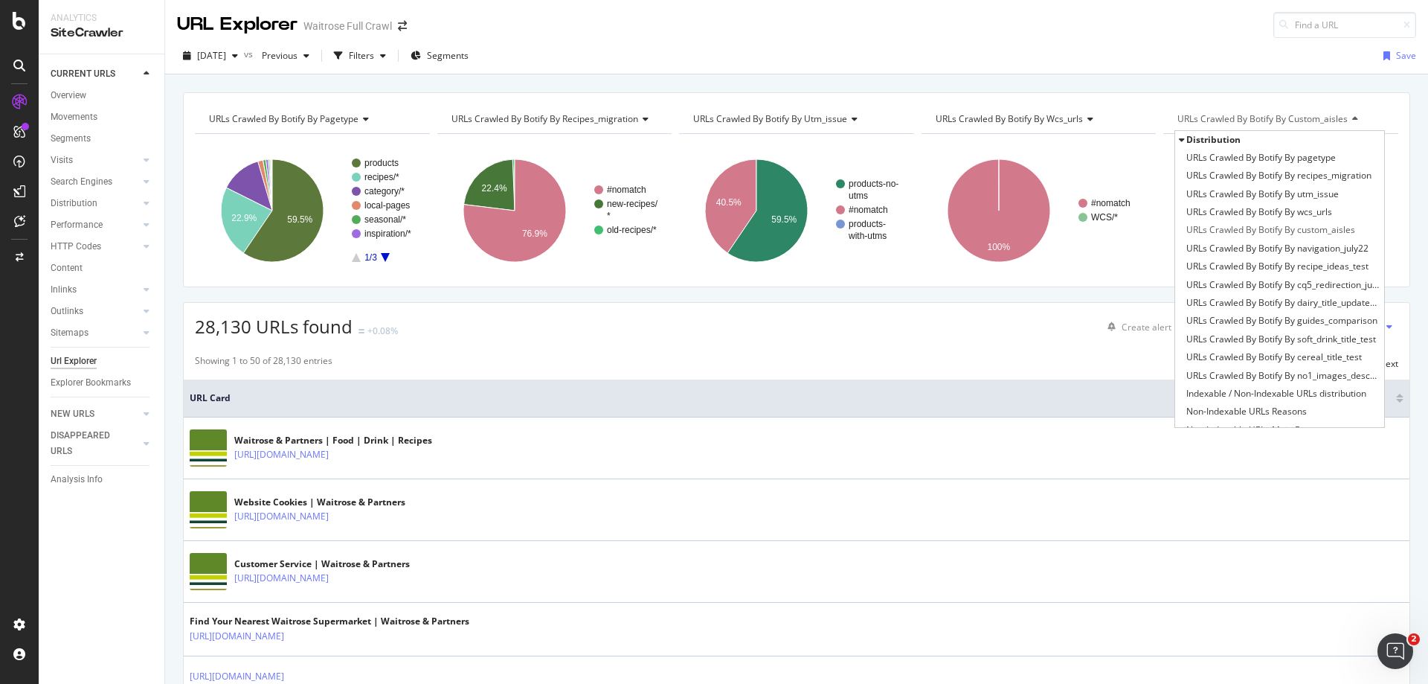
click at [1308, 112] on div "URLs Crawled By Botify By custom_aisles" at bounding box center [1280, 119] width 211 height 24
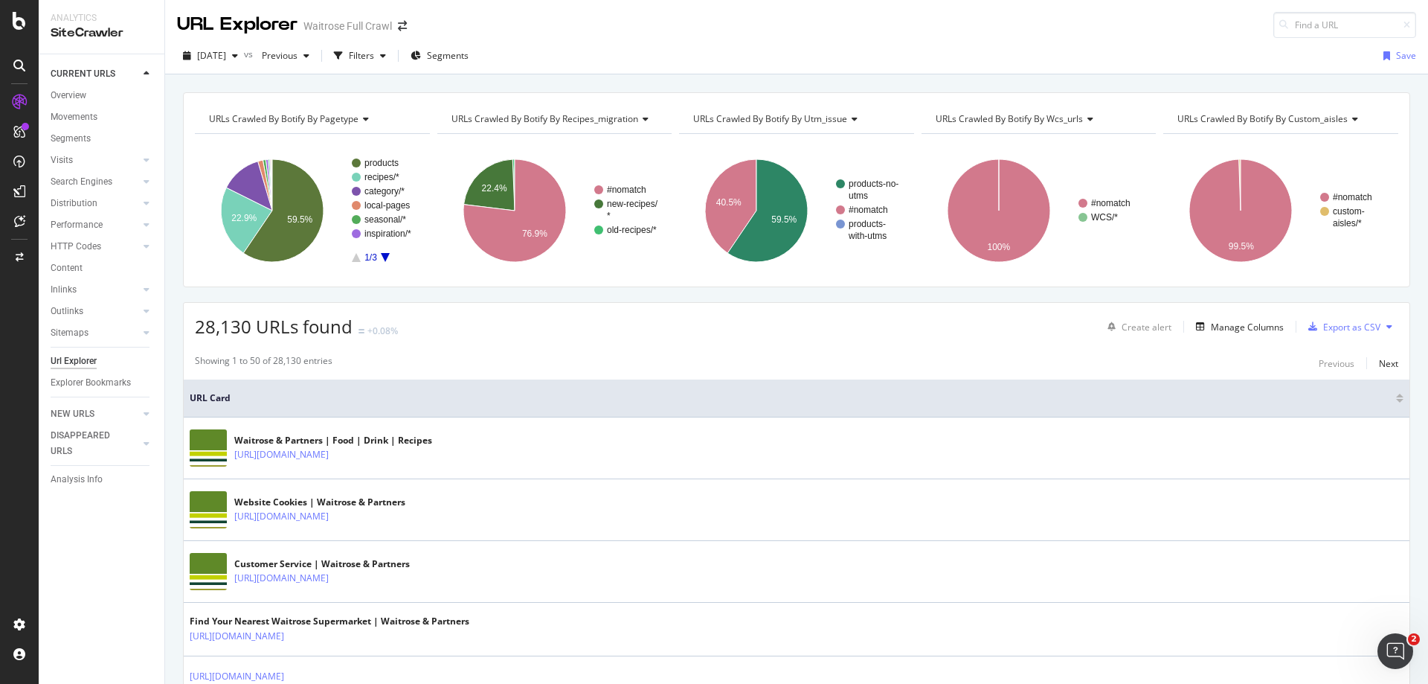
click at [1083, 119] on icon at bounding box center [1088, 119] width 10 height 9
click at [850, 122] on icon at bounding box center [852, 119] width 10 height 9
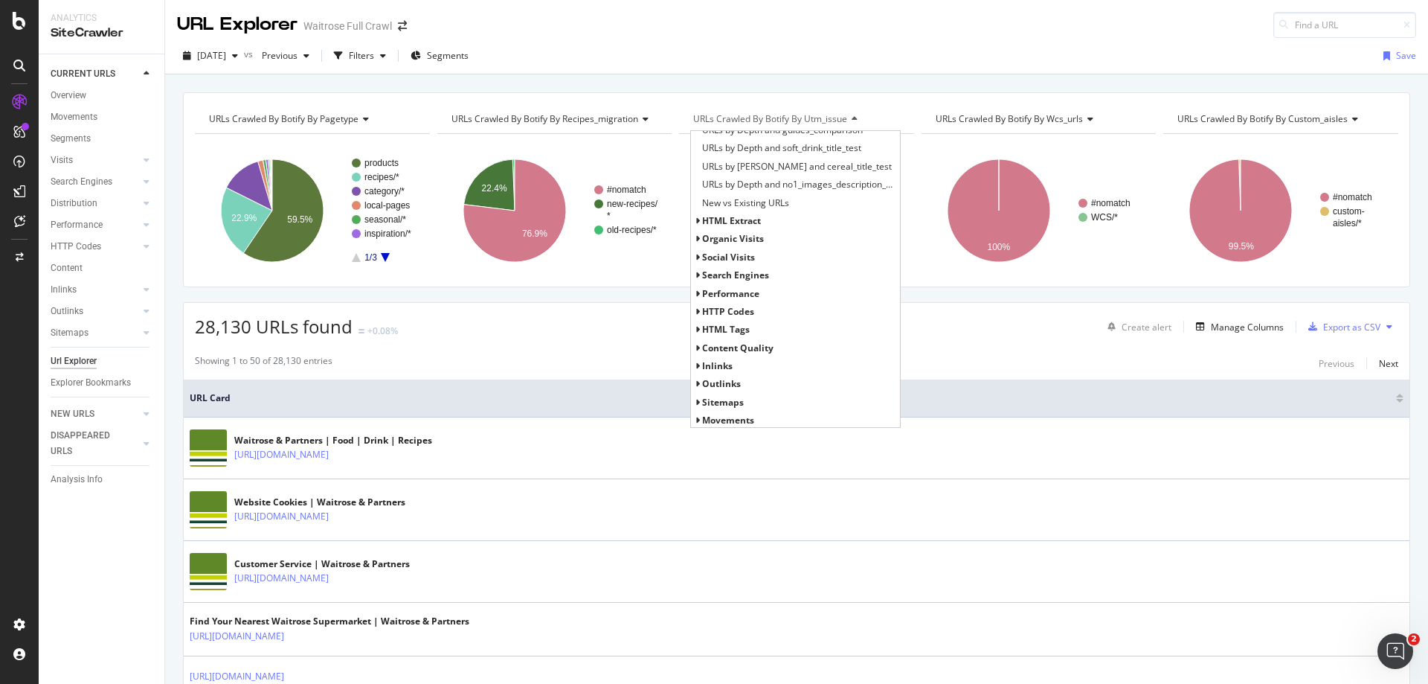
scroll to position [593, 0]
